Goal: Task Accomplishment & Management: Use online tool/utility

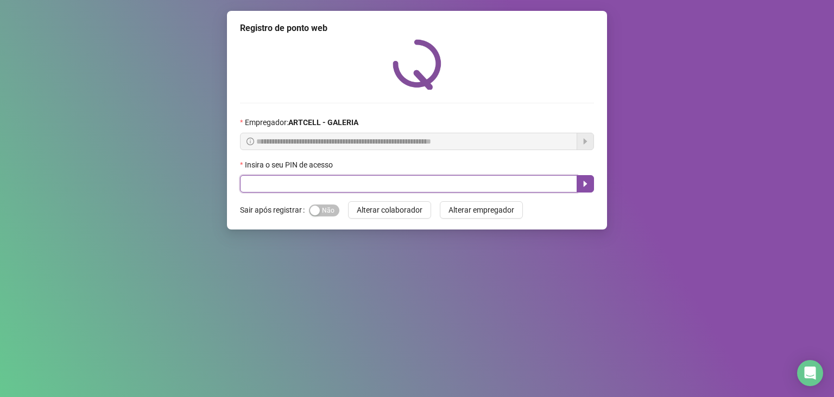
click at [400, 183] on input "text" at bounding box center [408, 183] width 337 height 17
type input "*****"
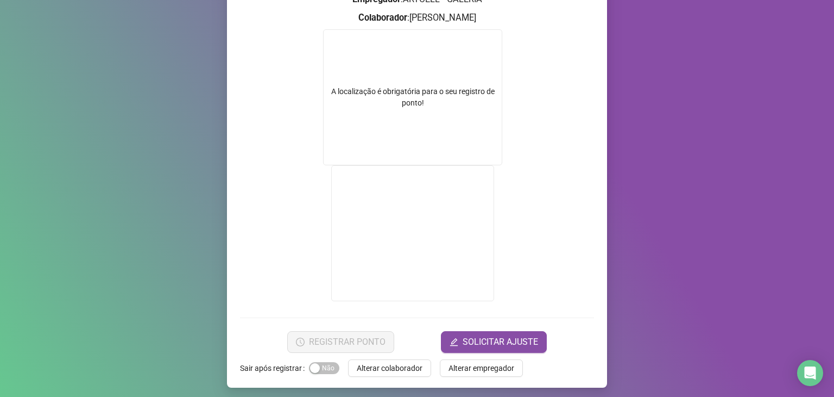
scroll to position [150, 0]
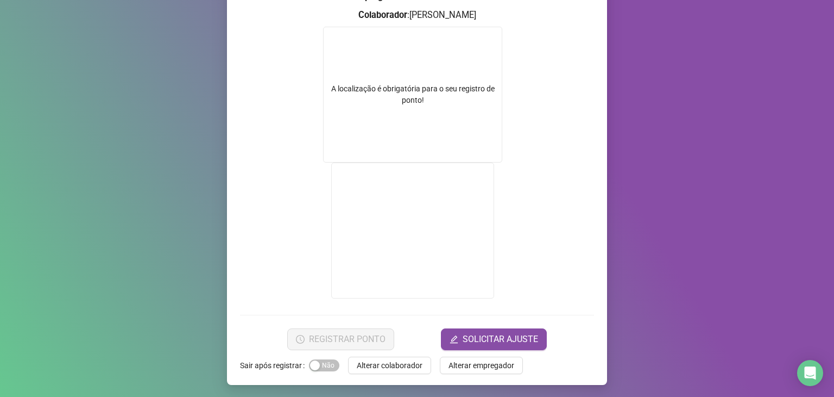
click at [517, 89] on form "A localização é obrigatória para o seu registro de ponto!" at bounding box center [417, 164] width 354 height 275
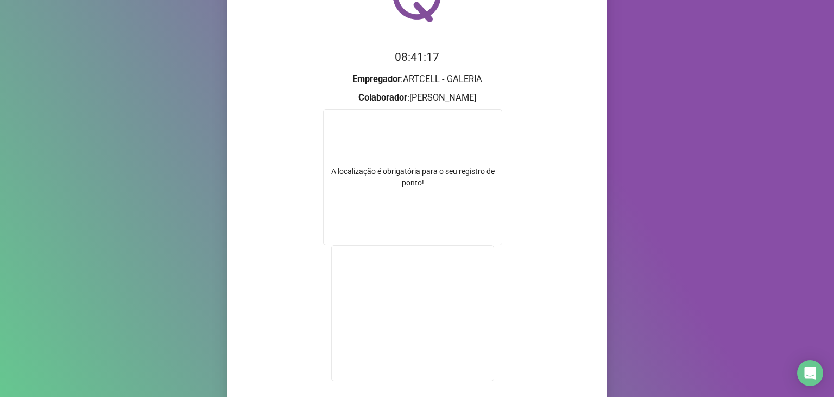
scroll to position [0, 0]
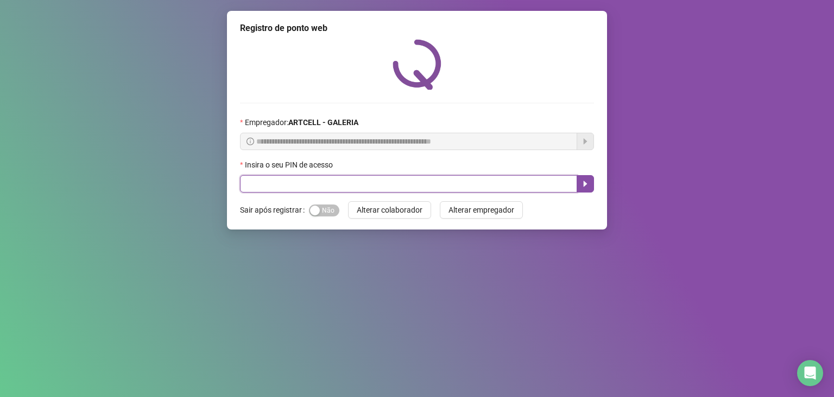
click at [380, 183] on input "text" at bounding box center [408, 183] width 337 height 17
type input "*****"
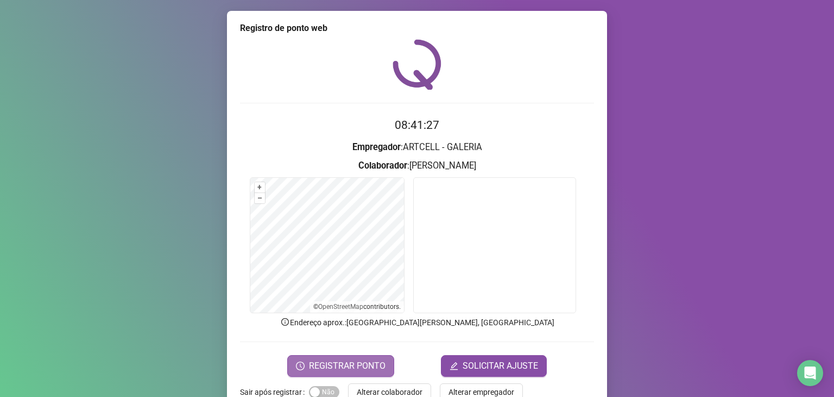
click at [363, 366] on span "REGISTRAR PONTO" at bounding box center [347, 365] width 77 height 13
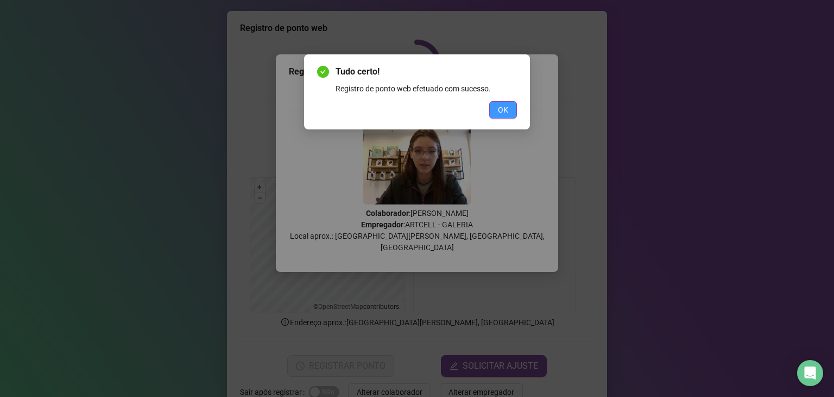
click at [503, 114] on span "OK" at bounding box center [503, 110] width 10 height 12
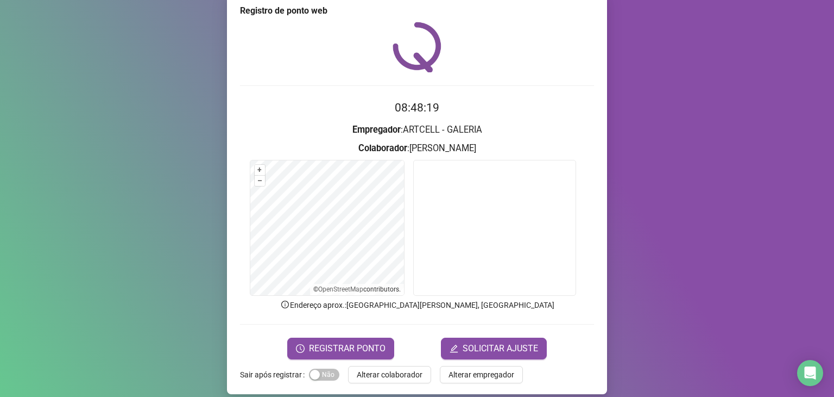
scroll to position [27, 0]
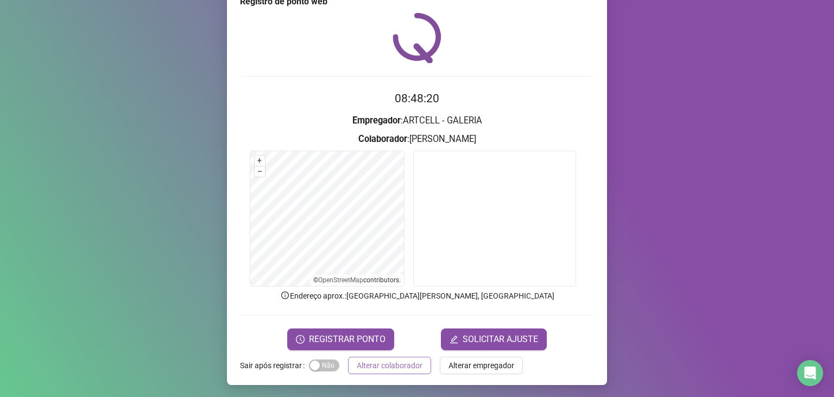
click at [403, 360] on span "Alterar colaborador" at bounding box center [390, 365] width 66 height 12
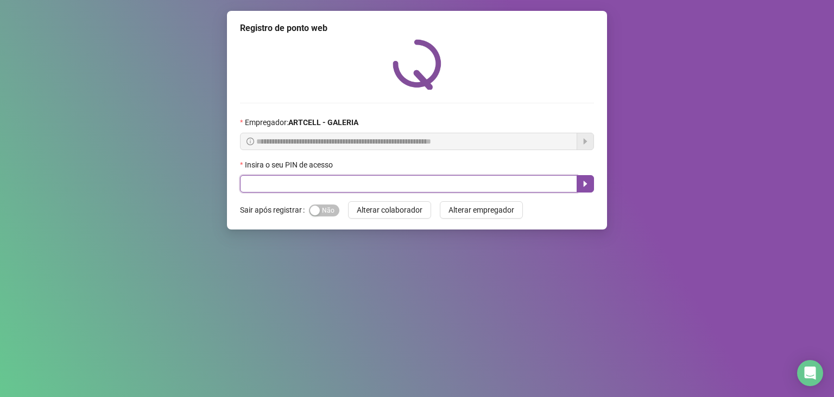
click at [459, 189] on input "text" at bounding box center [408, 183] width 337 height 17
type input "*****"
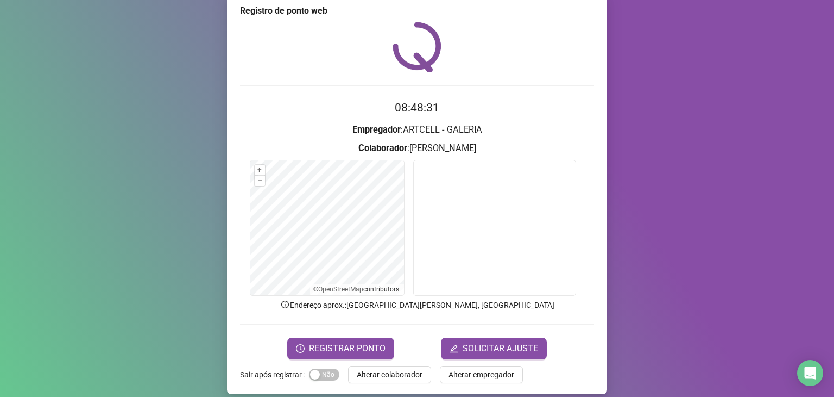
scroll to position [27, 0]
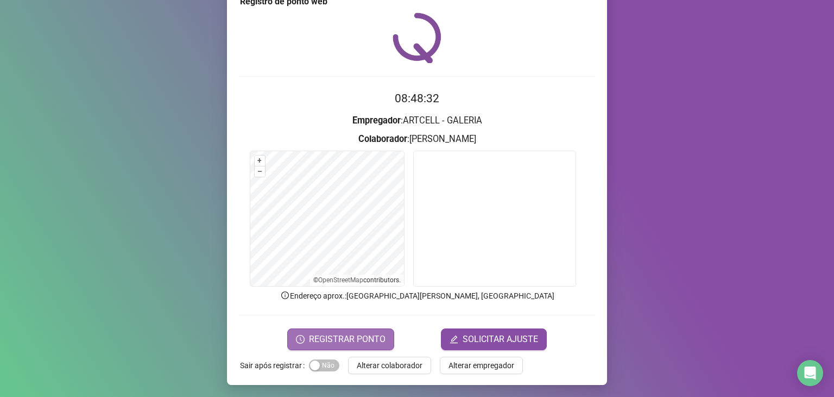
click at [359, 339] on span "REGISTRAR PONTO" at bounding box center [347, 338] width 77 height 13
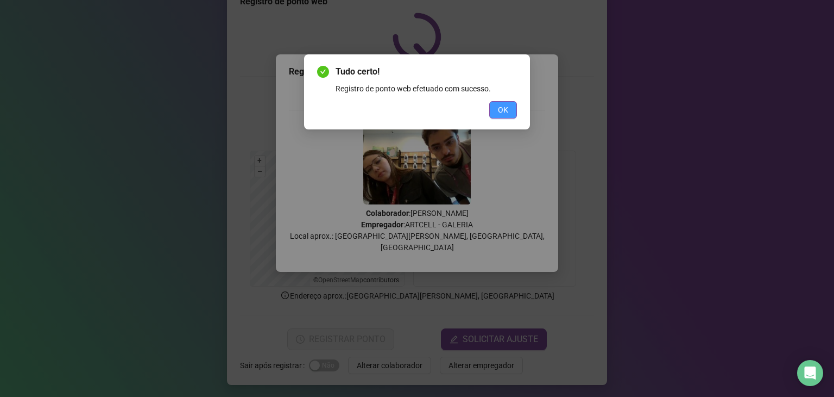
click at [512, 105] on button "OK" at bounding box center [503, 109] width 28 height 17
